Goal: Task Accomplishment & Management: Manage account settings

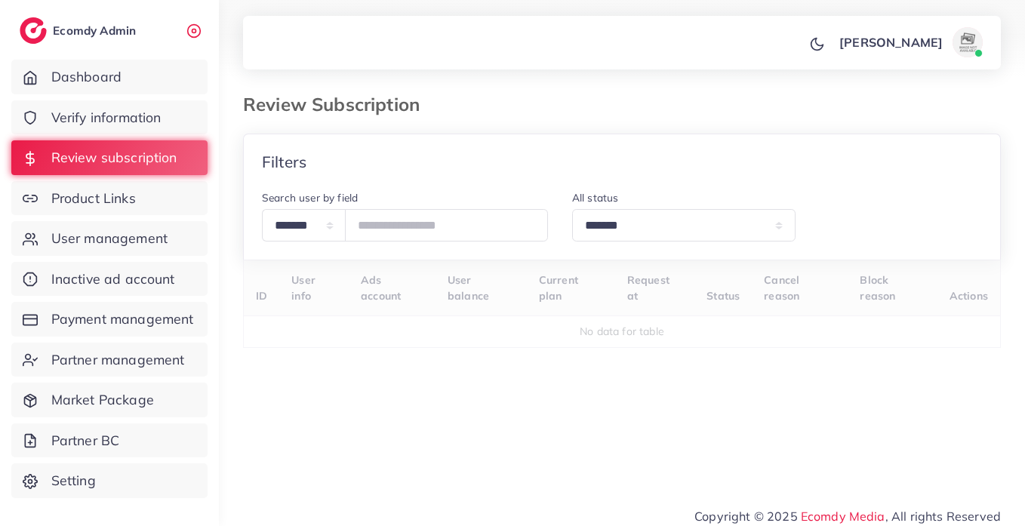
select select "*******"
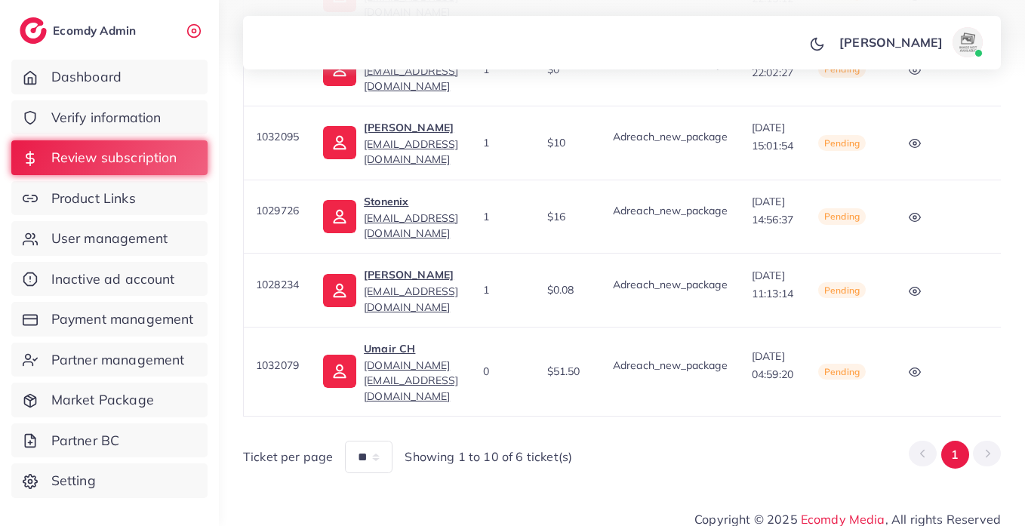
scroll to position [0, 164]
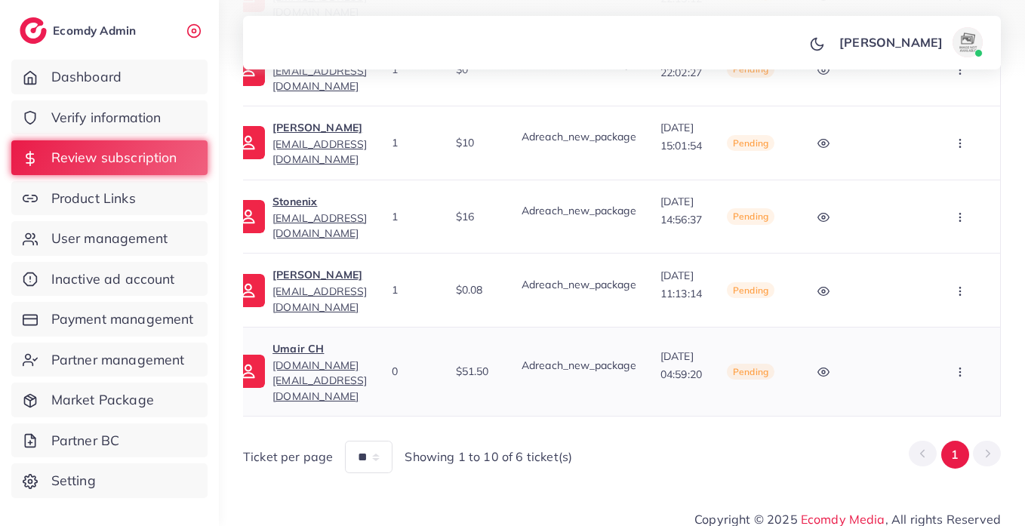
click at [962, 366] on icon "button" at bounding box center [960, 372] width 12 height 12
click at [923, 288] on span "Approve" at bounding box center [928, 291] width 50 height 15
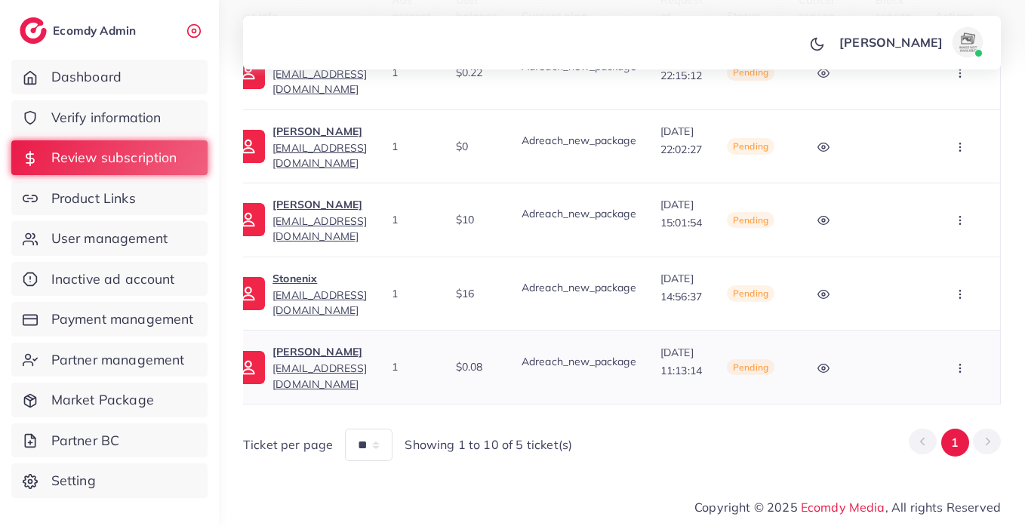
click at [960, 362] on icon "button" at bounding box center [960, 368] width 12 height 12
click at [943, 323] on link "Skip" at bounding box center [930, 320] width 119 height 33
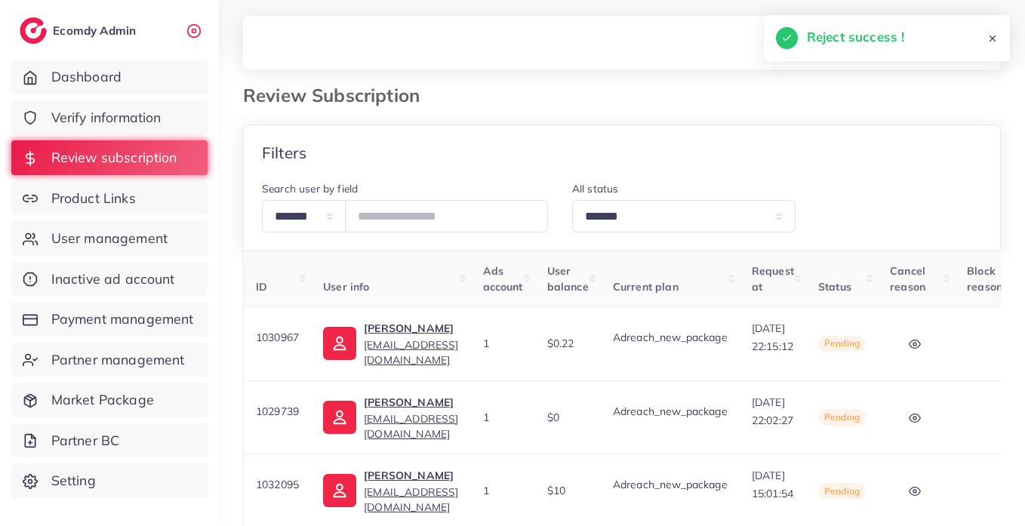
scroll to position [211, 0]
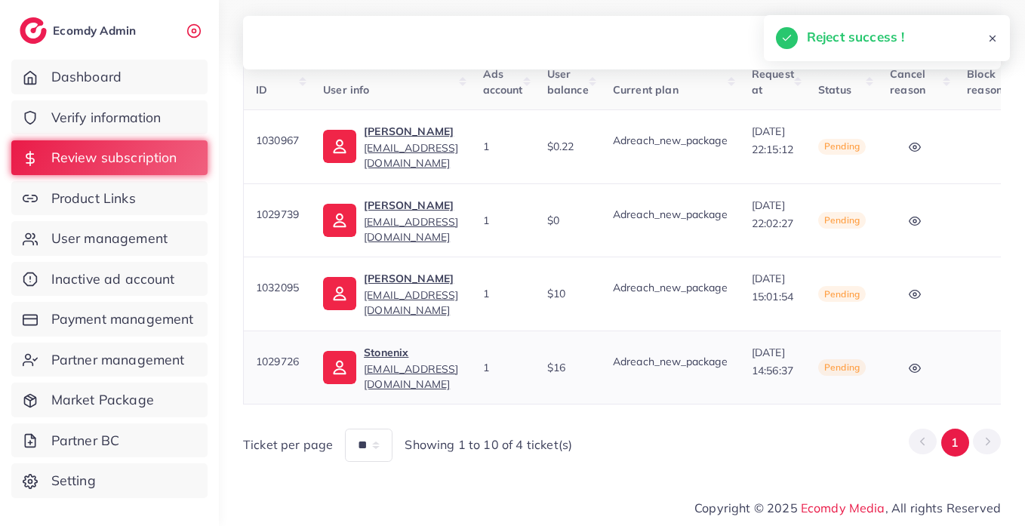
drag, startPoint x: 698, startPoint y: 398, endPoint x: 988, endPoint y: 396, distance: 290.6
click at [988, 396] on table "ID User info Ads account User balance Current plan Request at Status Cancel rea…" at bounding box center [667, 229] width 849 height 351
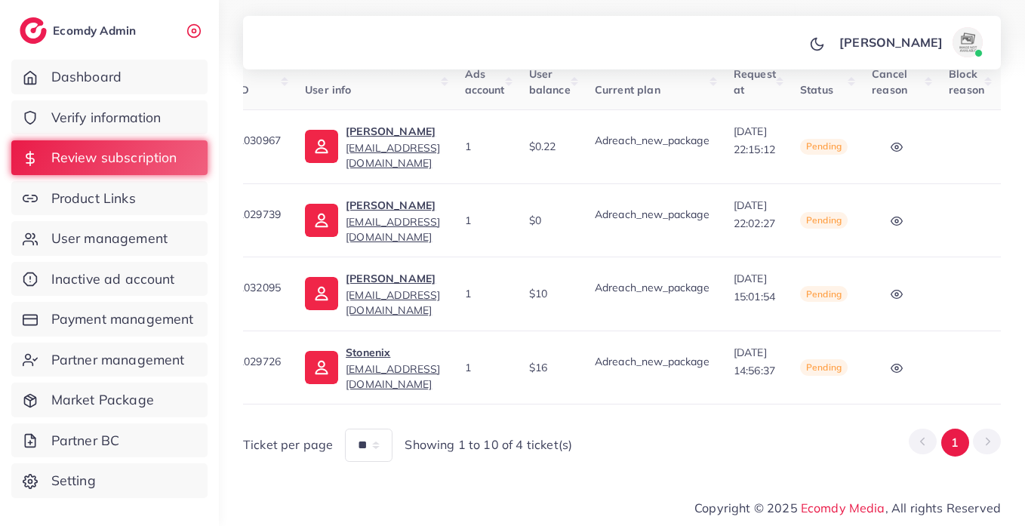
click at [768, 421] on div "Ticket per page ** ** ** Showing 1 to 10 of 4 ticket(s) 1" at bounding box center [622, 439] width 758 height 45
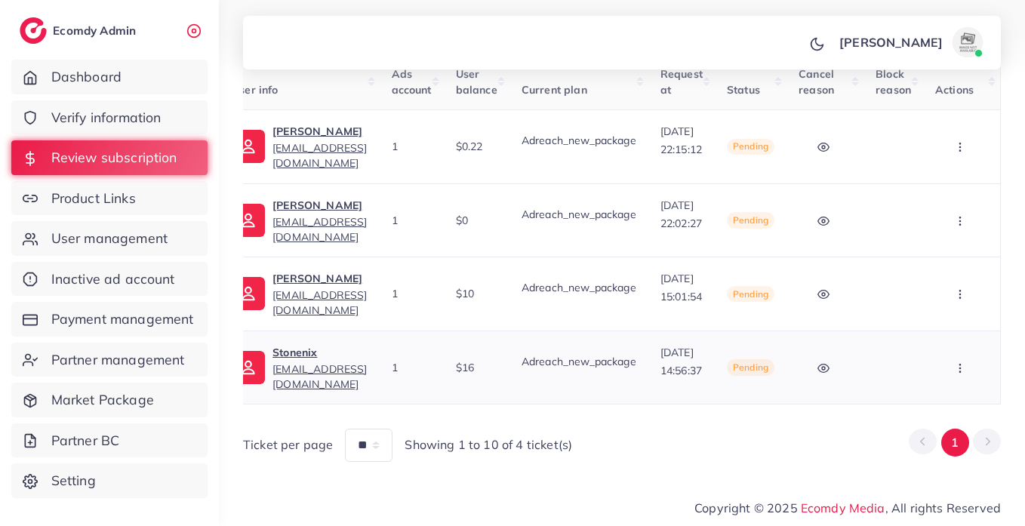
click at [954, 362] on icon "button" at bounding box center [960, 368] width 12 height 12
click at [947, 331] on link "Skip" at bounding box center [930, 320] width 119 height 33
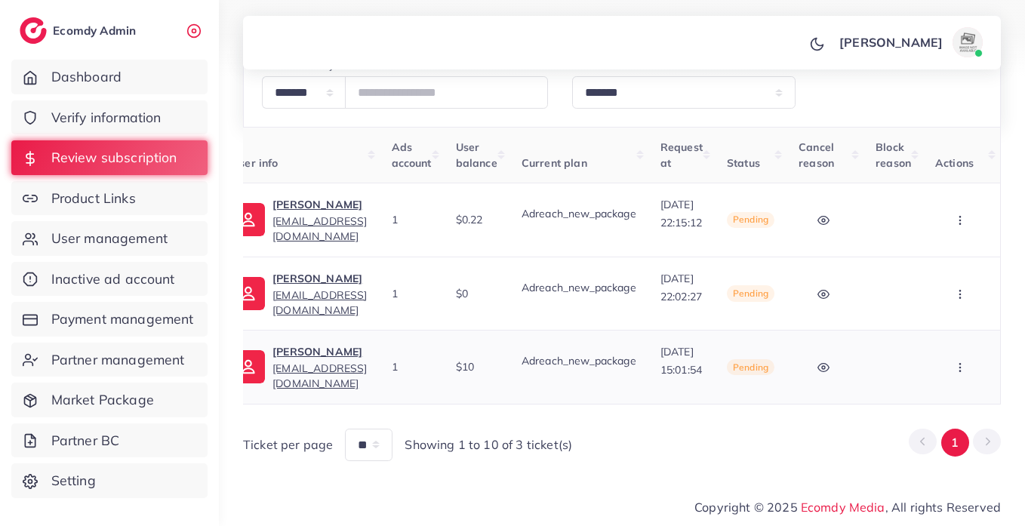
click at [966, 362] on icon "button" at bounding box center [960, 368] width 12 height 12
click at [947, 325] on link "Skip" at bounding box center [930, 320] width 119 height 33
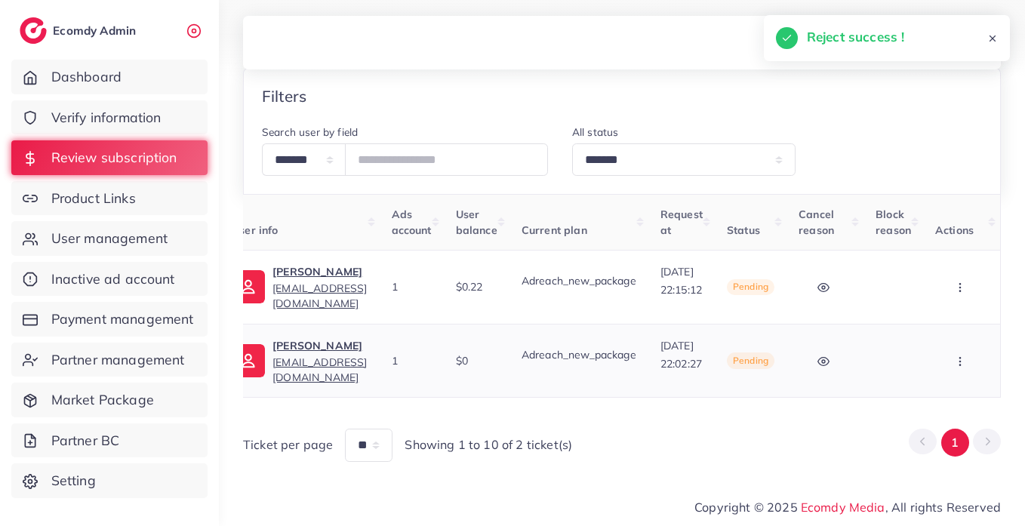
click at [967, 368] on button "button" at bounding box center [961, 360] width 53 height 34
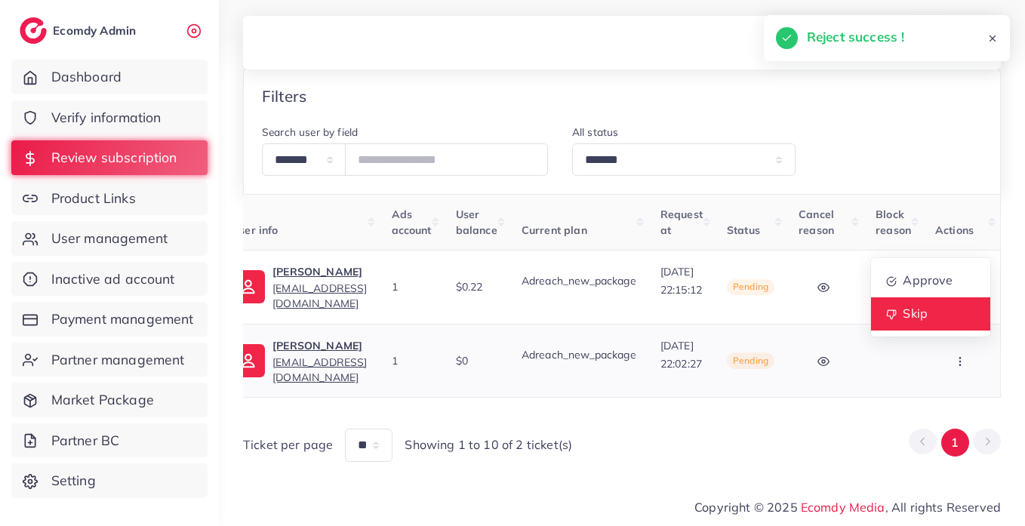
click at [948, 325] on link "Skip" at bounding box center [930, 313] width 119 height 33
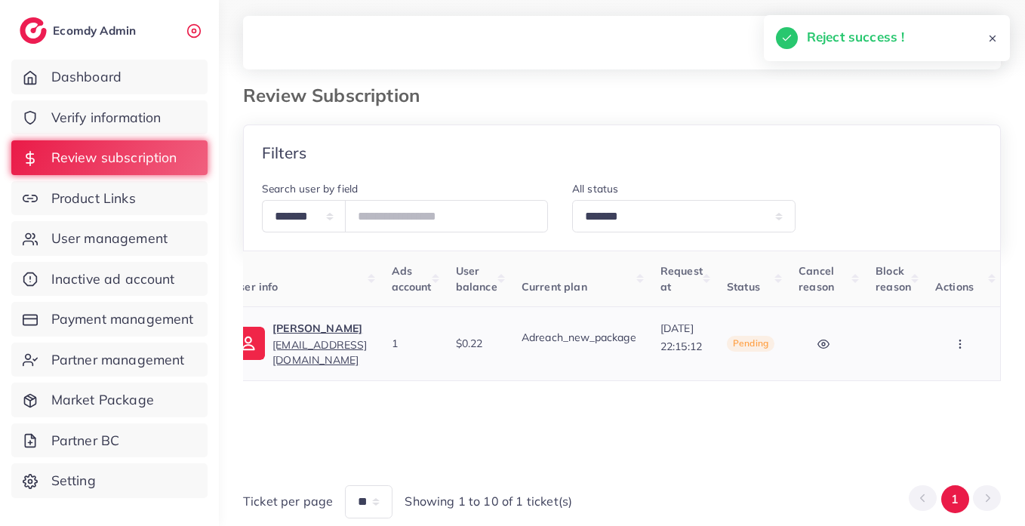
click at [955, 341] on icon "button" at bounding box center [960, 344] width 12 height 12
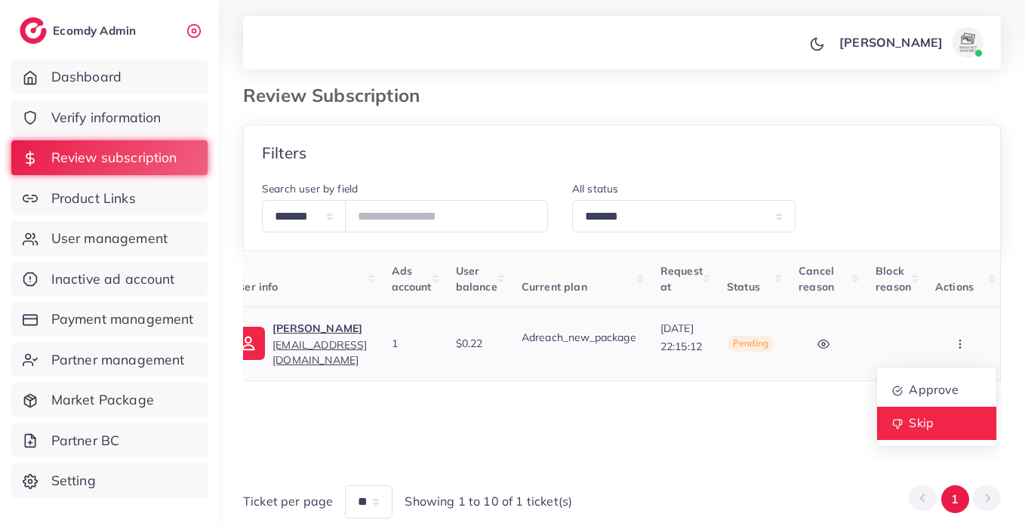
click at [931, 419] on span "Skip" at bounding box center [921, 422] width 25 height 15
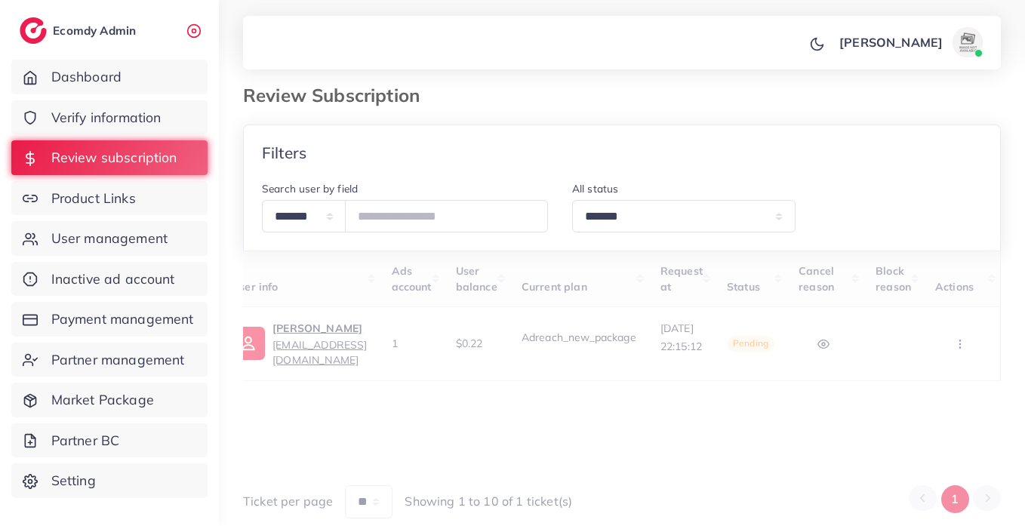
scroll to position [0, 0]
